Goal: Information Seeking & Learning: Learn about a topic

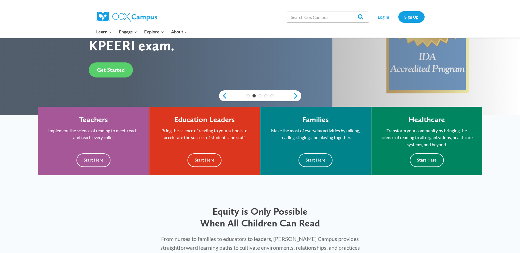
scroll to position [98, 0]
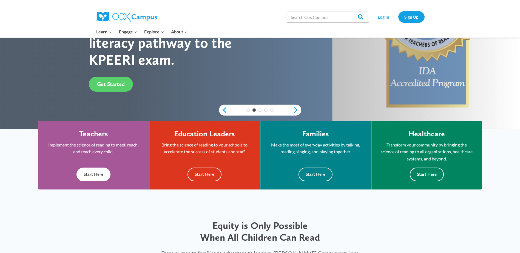
click at [98, 174] on button "Start Here" at bounding box center [94, 174] width 34 height 13
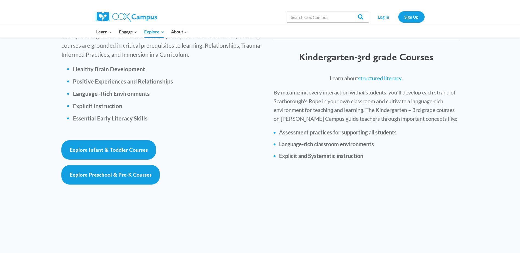
scroll to position [802, 0]
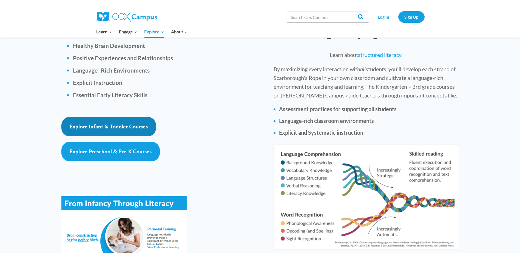
click at [123, 123] on span "Explore Infant & Toddler Courses" at bounding box center [109, 126] width 78 height 7
click at [113, 123] on span "Explore Infant & Toddler Courses" at bounding box center [109, 126] width 78 height 7
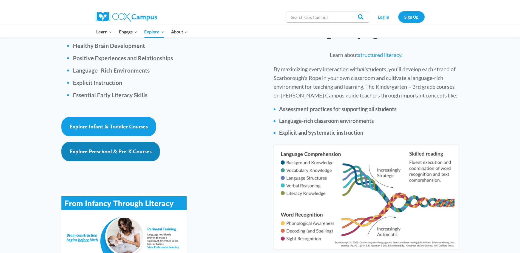
click at [92, 148] on span "Explore Preschool & Pre-K Courses" at bounding box center [111, 151] width 82 height 7
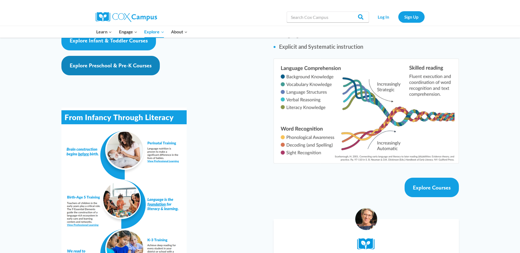
scroll to position [881, 0]
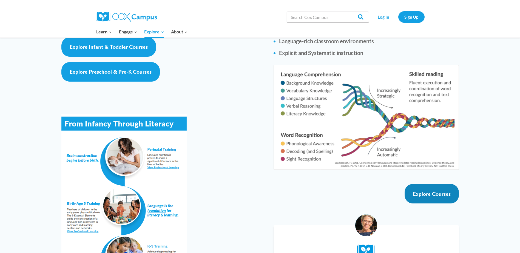
click at [434, 191] on span "Explore Courses" at bounding box center [432, 194] width 38 height 7
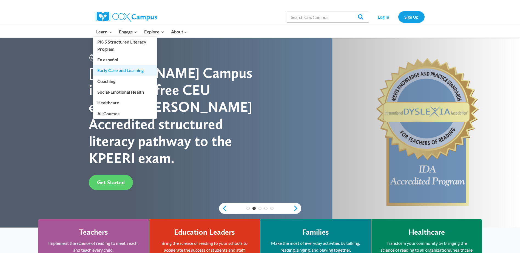
click at [119, 70] on link "Early Care and Learning" at bounding box center [125, 70] width 64 height 10
